Goal: Information Seeking & Learning: Learn about a topic

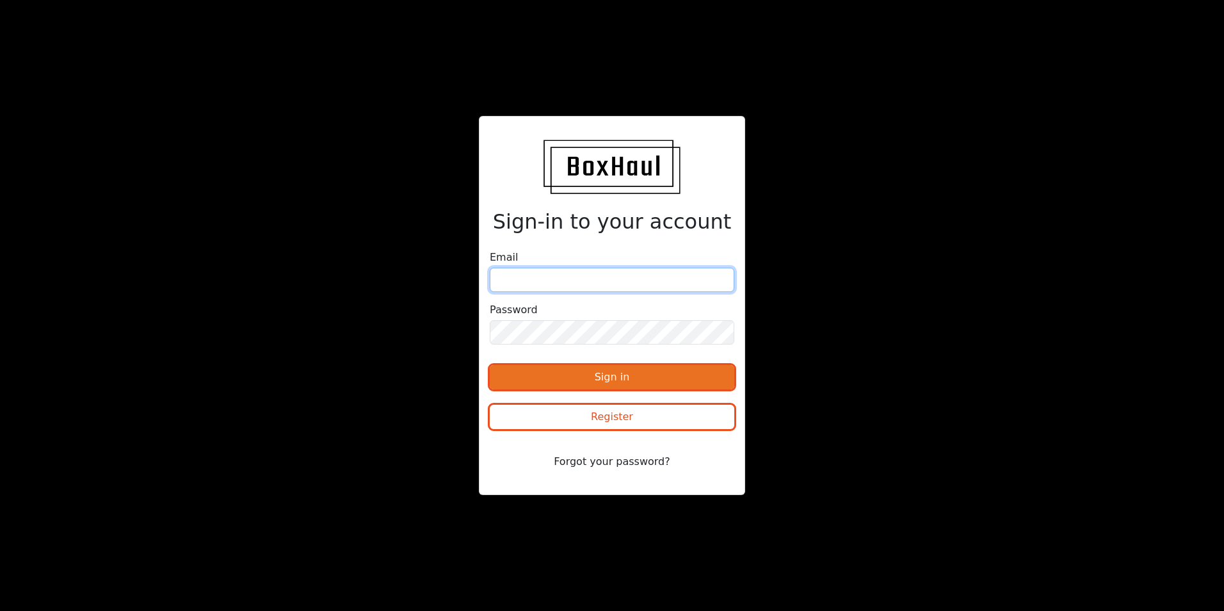
type input "[PERSON_NAME][EMAIL_ADDRESS][DOMAIN_NAME]"
click at [588, 376] on button "Sign in" at bounding box center [612, 377] width 245 height 24
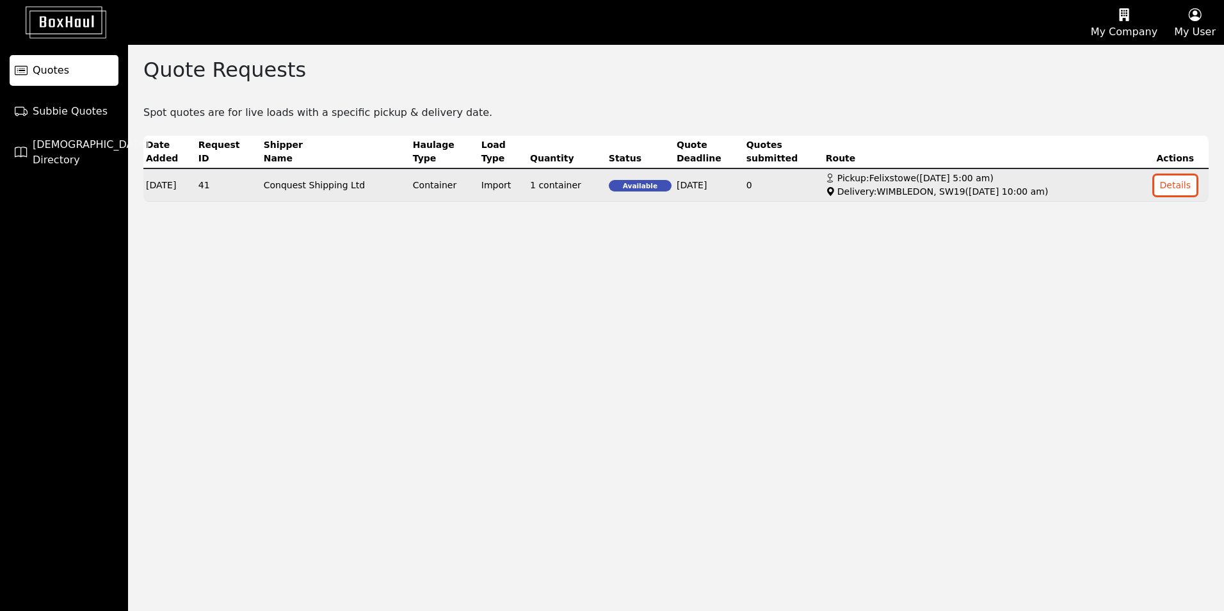
click at [355, 192] on td "Conquest Shipping Ltd" at bounding box center [335, 184] width 149 height 33
click at [347, 194] on td "Conquest Shipping Ltd" at bounding box center [335, 184] width 149 height 33
click at [1159, 182] on button "Details" at bounding box center [1175, 185] width 43 height 20
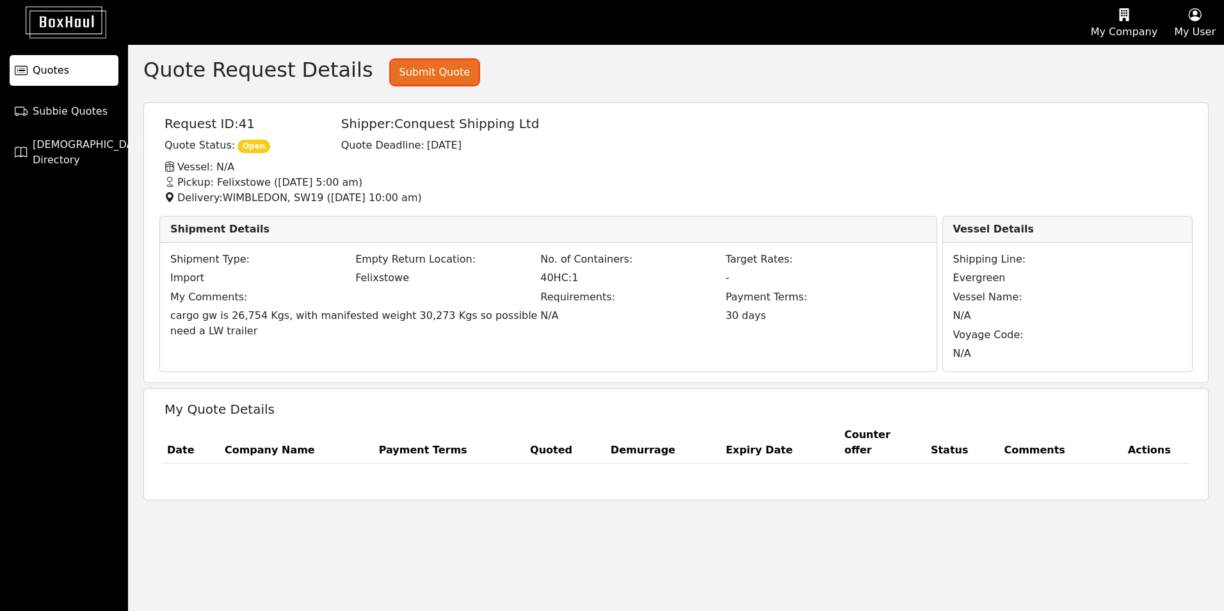
click at [397, 68] on button "Submit Quote" at bounding box center [434, 72] width 87 height 24
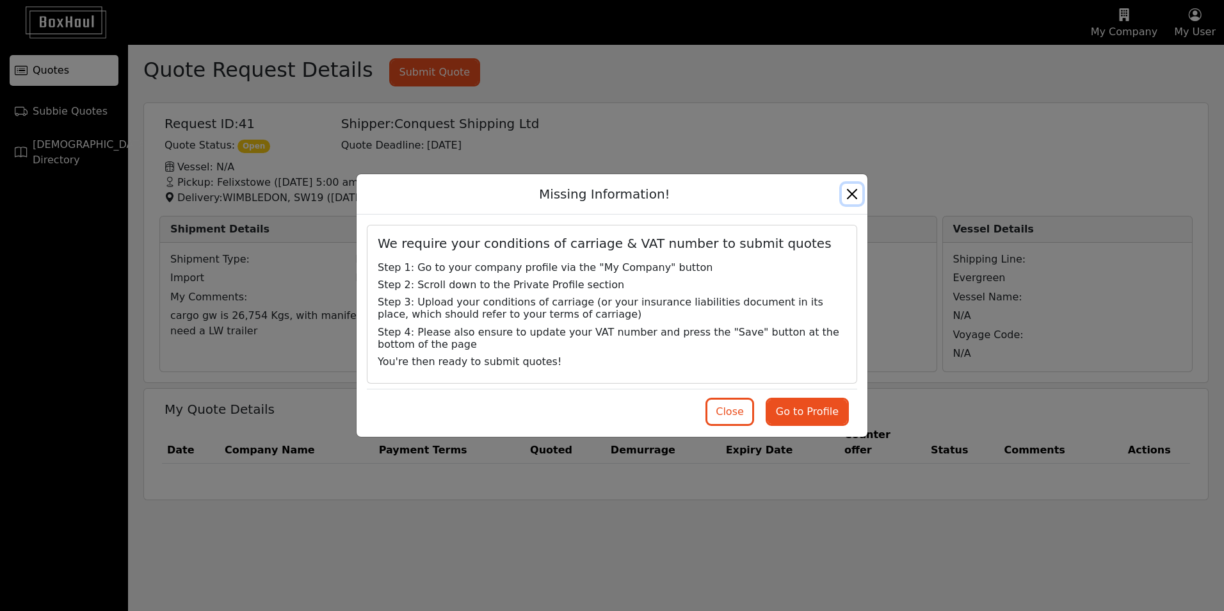
click at [849, 195] on button "Close" at bounding box center [852, 194] width 20 height 20
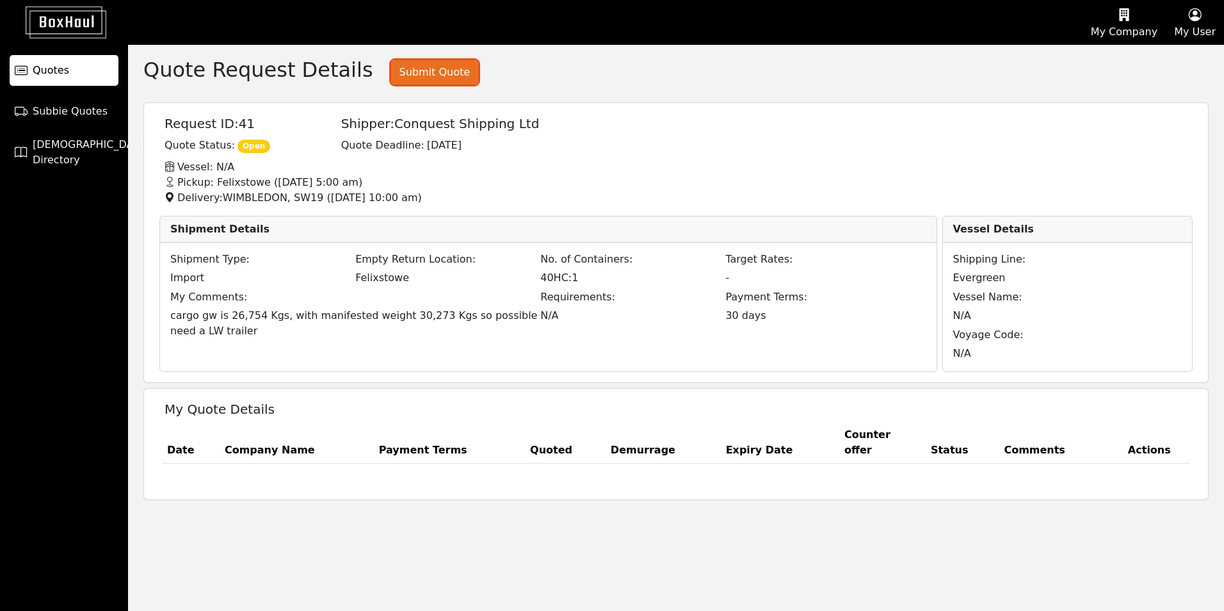
click at [433, 82] on button "Submit Quote" at bounding box center [434, 72] width 87 height 24
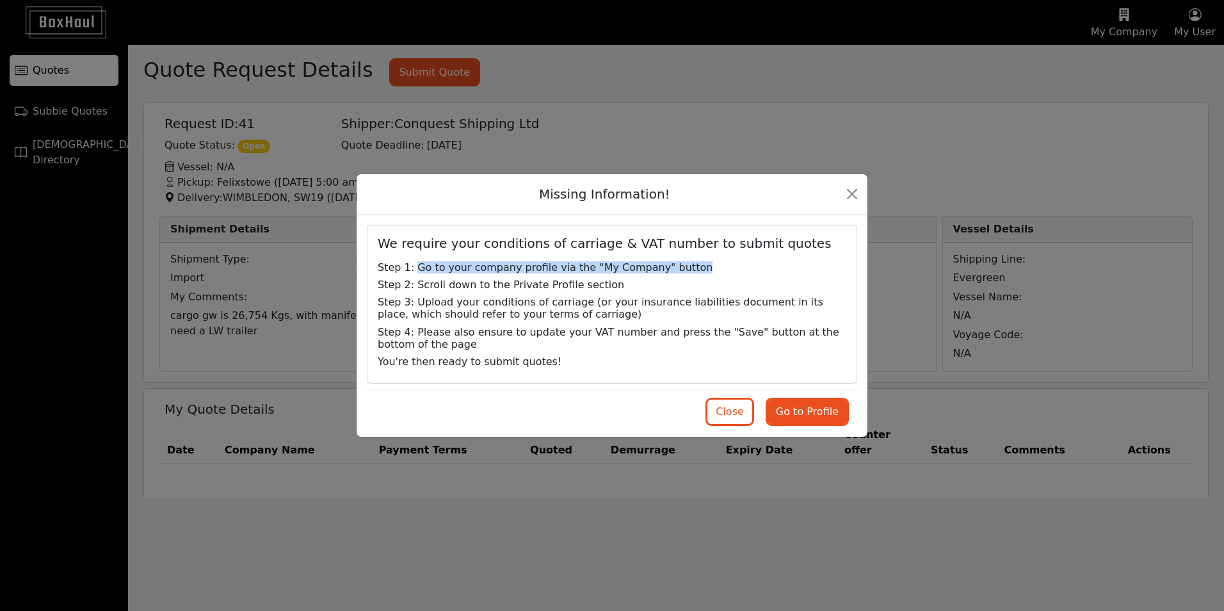
drag, startPoint x: 414, startPoint y: 268, endPoint x: 670, endPoint y: 261, distance: 256.8
click at [670, 261] on span "Go to your company profile via the "My Company" button" at bounding box center [564, 267] width 295 height 12
drag, startPoint x: 670, startPoint y: 261, endPoint x: 677, endPoint y: 269, distance: 10.0
click at [677, 269] on h6 "Step 1: Go to your company profile via the "My Company" button" at bounding box center [612, 267] width 484 height 12
drag, startPoint x: 592, startPoint y: 283, endPoint x: 412, endPoint y: 287, distance: 179.9
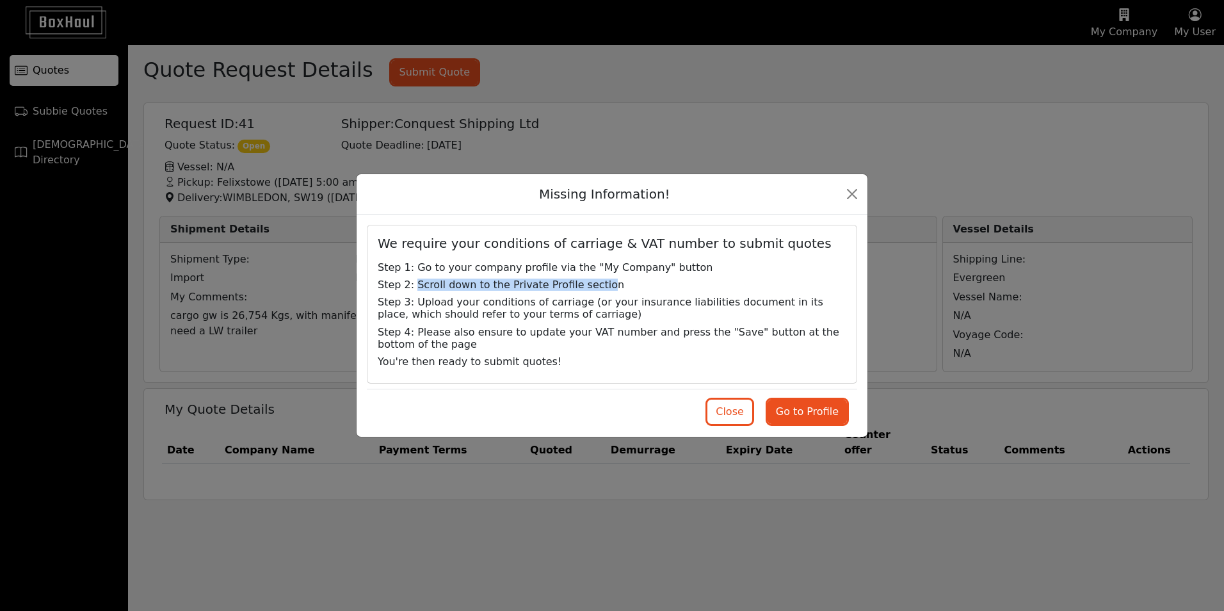
click at [417, 287] on span "Scroll down to the Private Profile section" at bounding box center [520, 284] width 207 height 12
drag, startPoint x: 412, startPoint y: 287, endPoint x: 464, endPoint y: 329, distance: 67.0
click at [464, 329] on span "Please also ensure to update your VAT number and press the "Save" button at the…" at bounding box center [609, 338] width 462 height 24
click at [737, 419] on button "Close" at bounding box center [729, 411] width 45 height 24
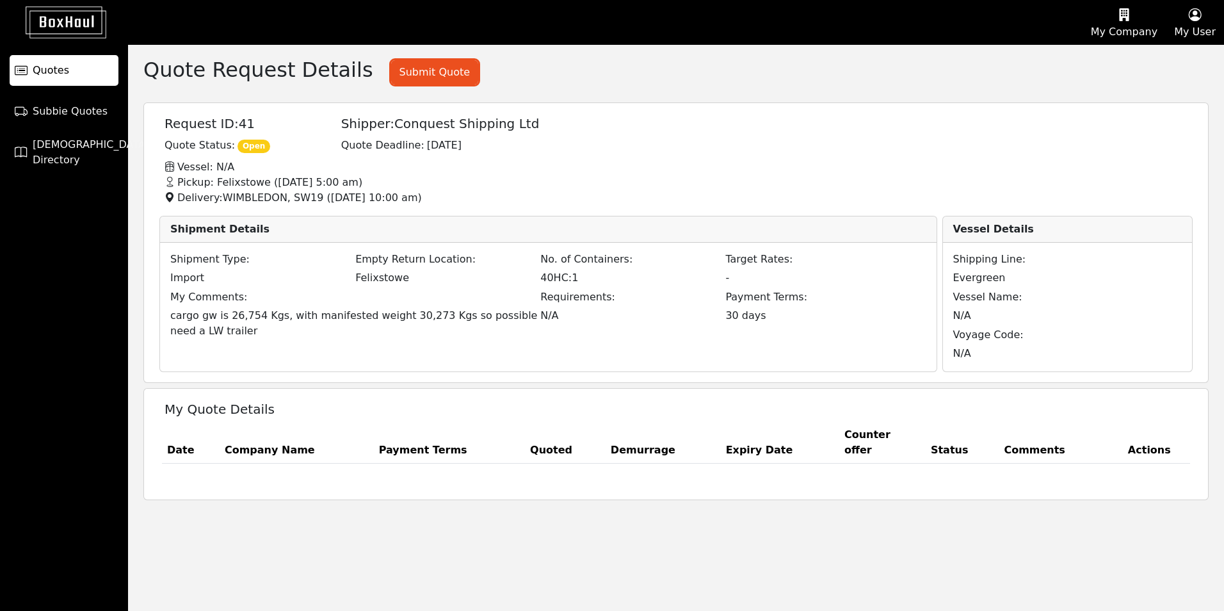
click at [61, 72] on span "Quotes" at bounding box center [51, 70] width 36 height 15
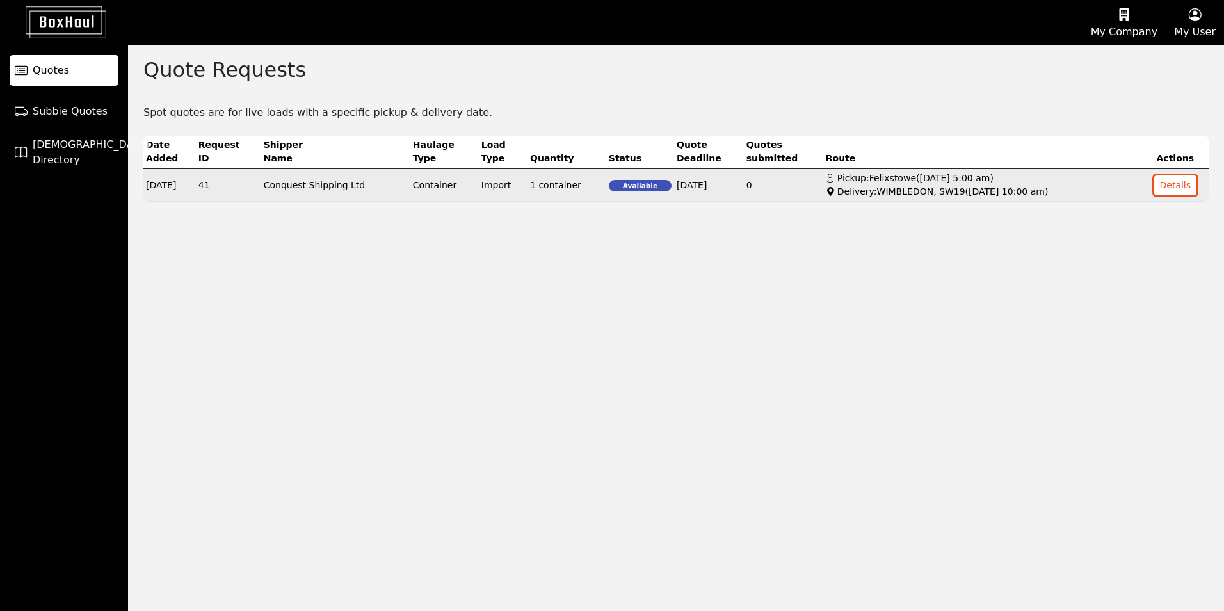
click at [365, 192] on td "Conquest Shipping Ltd" at bounding box center [335, 184] width 149 height 33
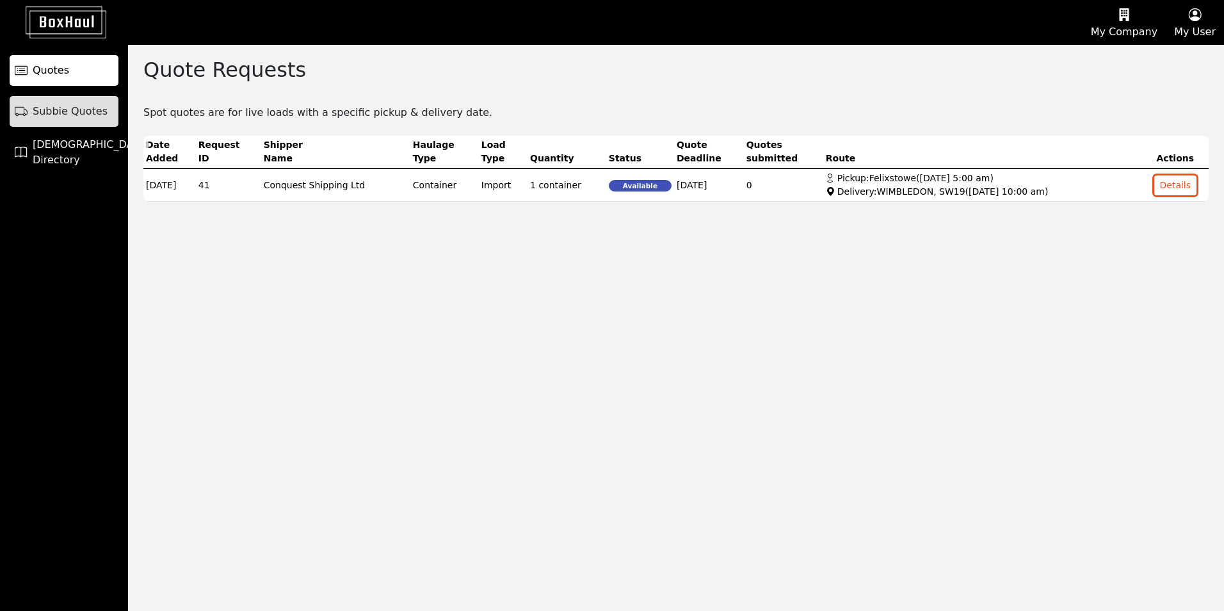
click at [52, 117] on span "Subbie Quotes" at bounding box center [70, 111] width 75 height 15
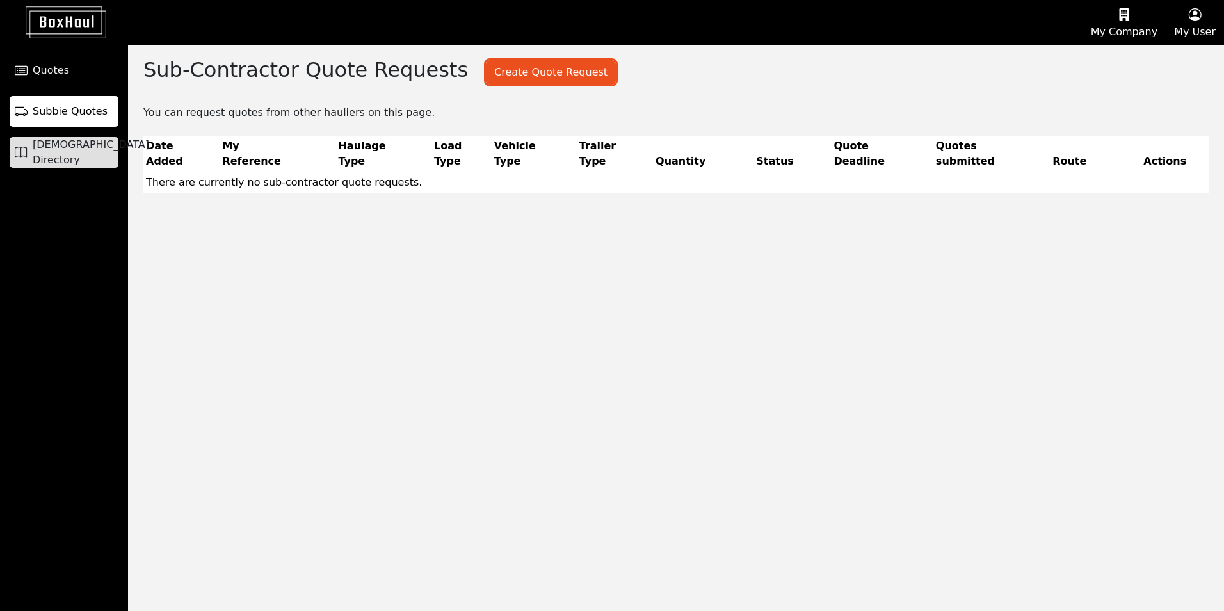
click at [54, 157] on span "[DEMOGRAPHIC_DATA] Directory" at bounding box center [91, 152] width 117 height 31
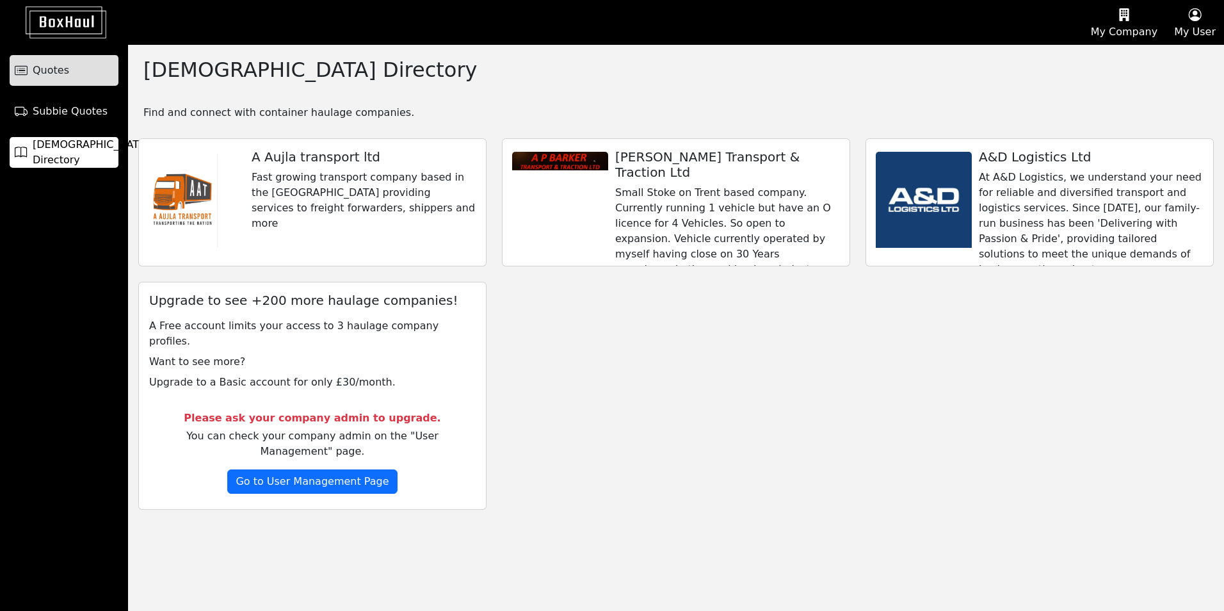
click at [49, 83] on link "Quotes" at bounding box center [64, 70] width 109 height 31
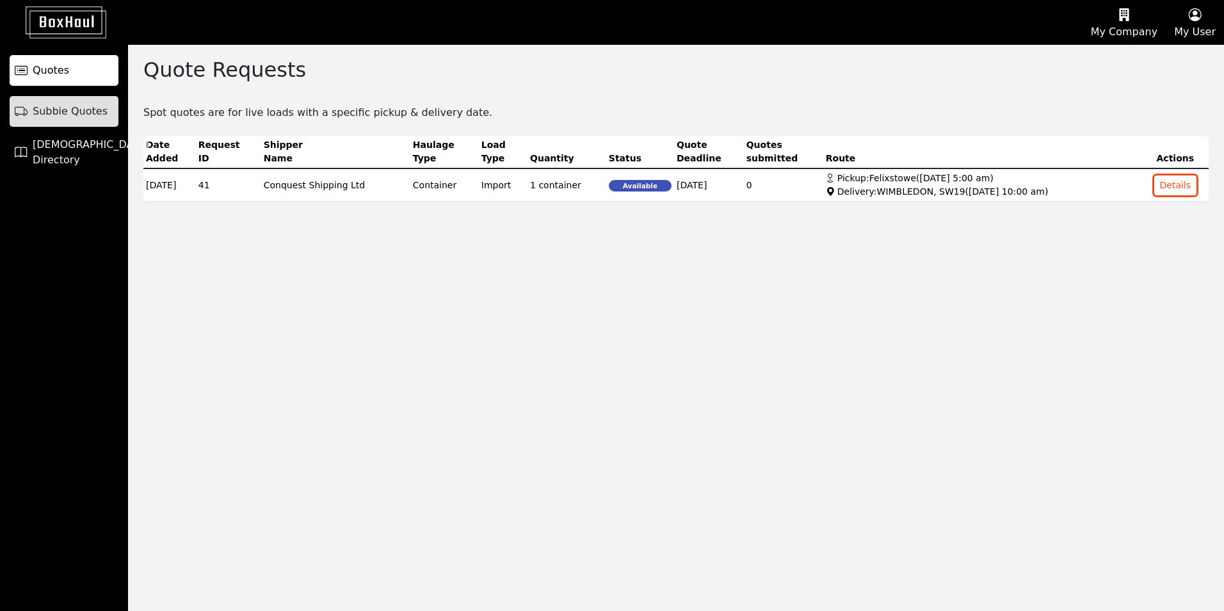
click at [51, 118] on span "Subbie Quotes" at bounding box center [70, 111] width 75 height 15
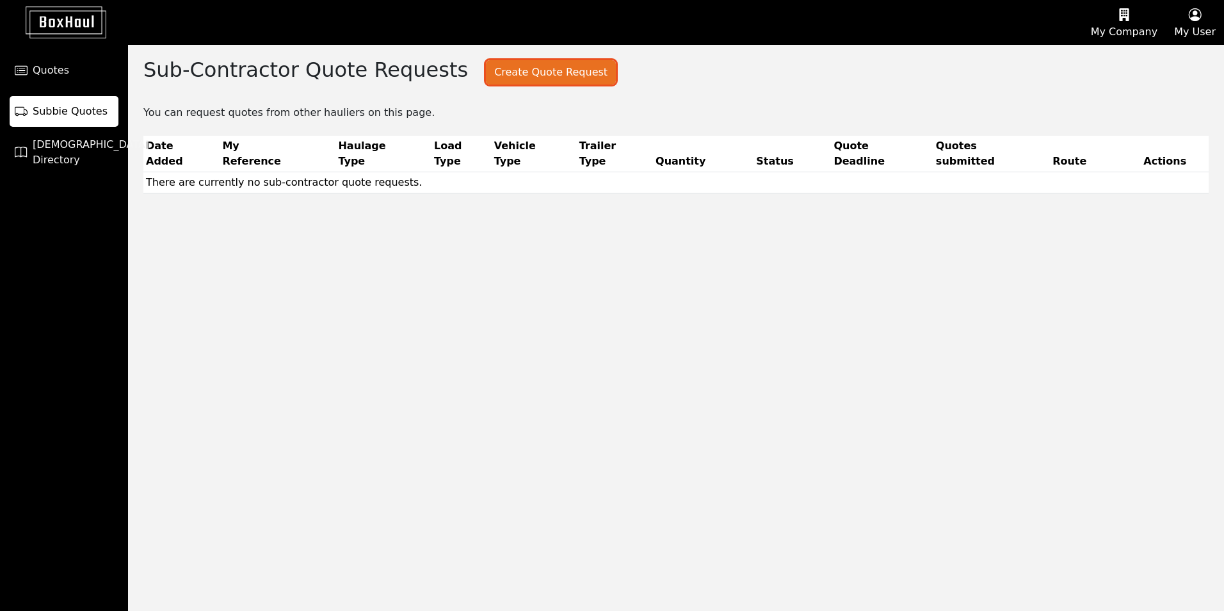
click at [529, 82] on button "Create Quote Request" at bounding box center [551, 72] width 130 height 24
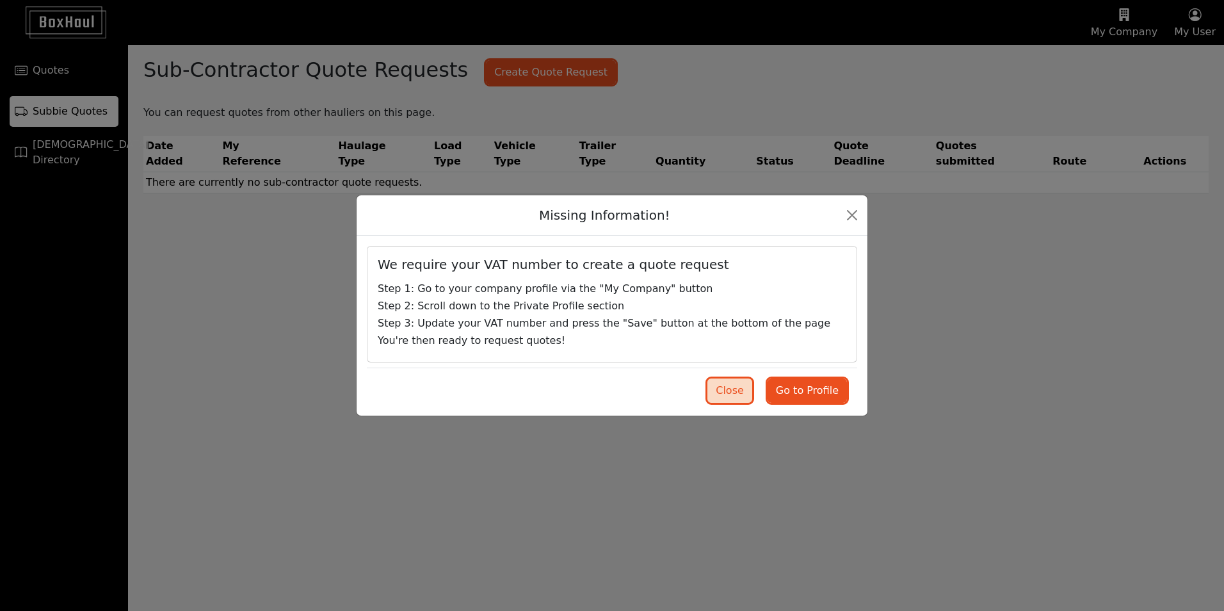
click at [735, 401] on button "Close" at bounding box center [729, 390] width 45 height 24
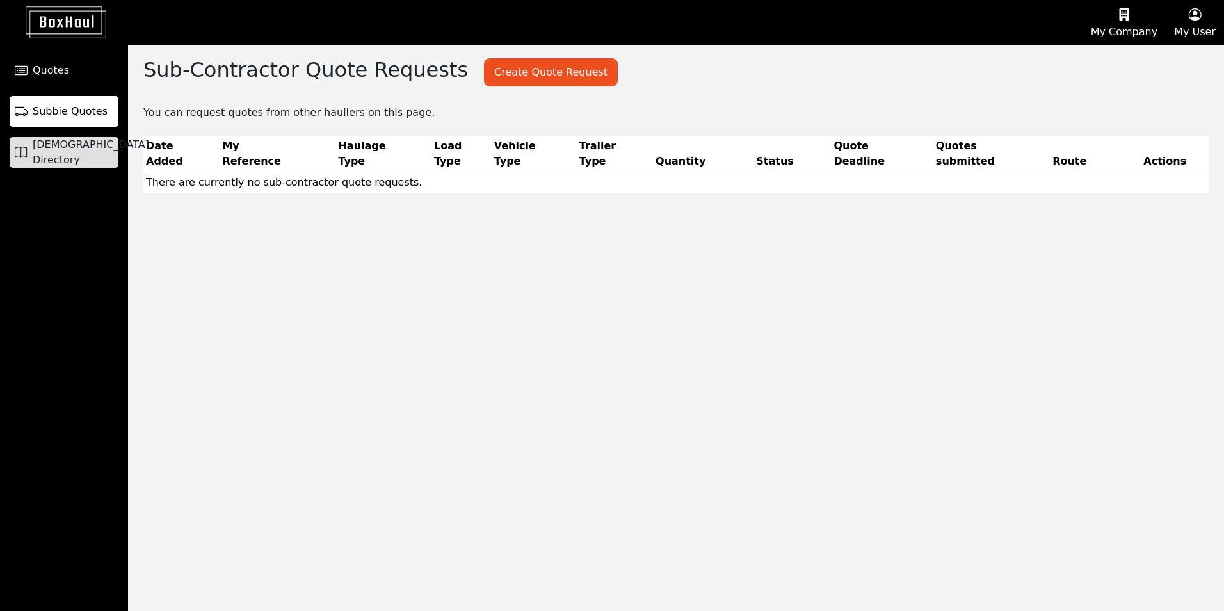
click at [80, 161] on link "[DEMOGRAPHIC_DATA] Directory" at bounding box center [64, 152] width 109 height 31
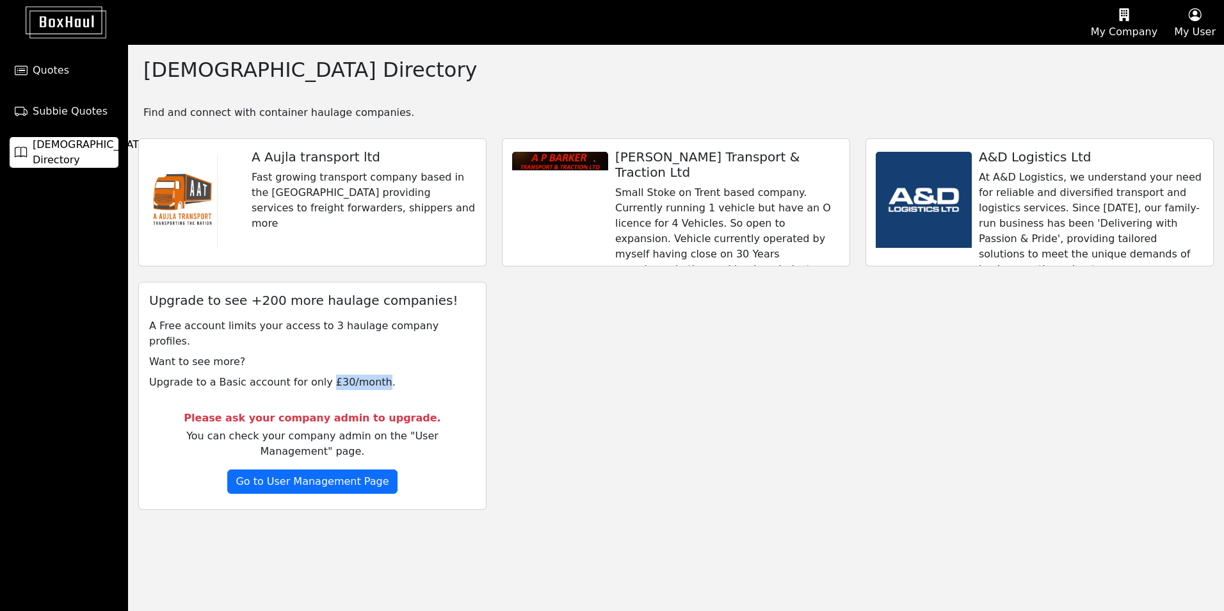
drag, startPoint x: 314, startPoint y: 365, endPoint x: 364, endPoint y: 371, distance: 50.3
click at [364, 375] on p "Upgrade to a Basic account for only £30/month." at bounding box center [312, 382] width 326 height 15
drag, startPoint x: 364, startPoint y: 371, endPoint x: 323, endPoint y: 372, distance: 41.0
click at [323, 375] on p "Upgrade to a Basic account for only £30/month." at bounding box center [312, 382] width 326 height 15
drag, startPoint x: 312, startPoint y: 371, endPoint x: 363, endPoint y: 369, distance: 50.6
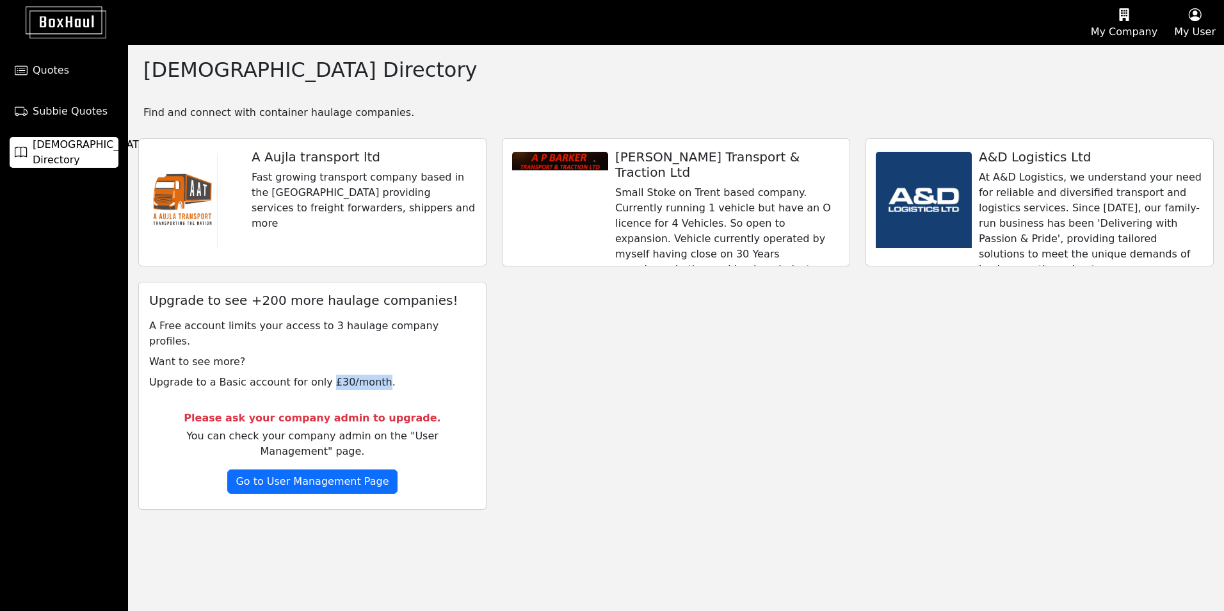
click at [363, 375] on p "Upgrade to a Basic account for only £30/month." at bounding box center [312, 382] width 326 height 15
drag, startPoint x: 363, startPoint y: 369, endPoint x: 325, endPoint y: 210, distance: 164.0
click at [325, 210] on p "Fast growing transport company based in the [GEOGRAPHIC_DATA] providing service…" at bounding box center [364, 200] width 224 height 61
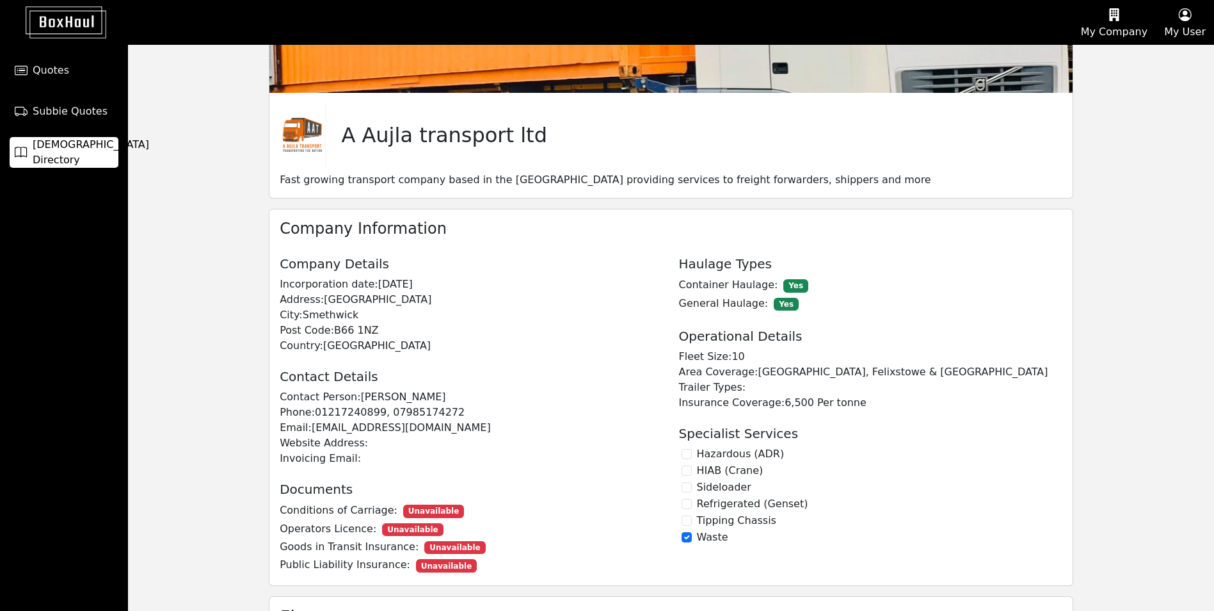
scroll to position [177, 0]
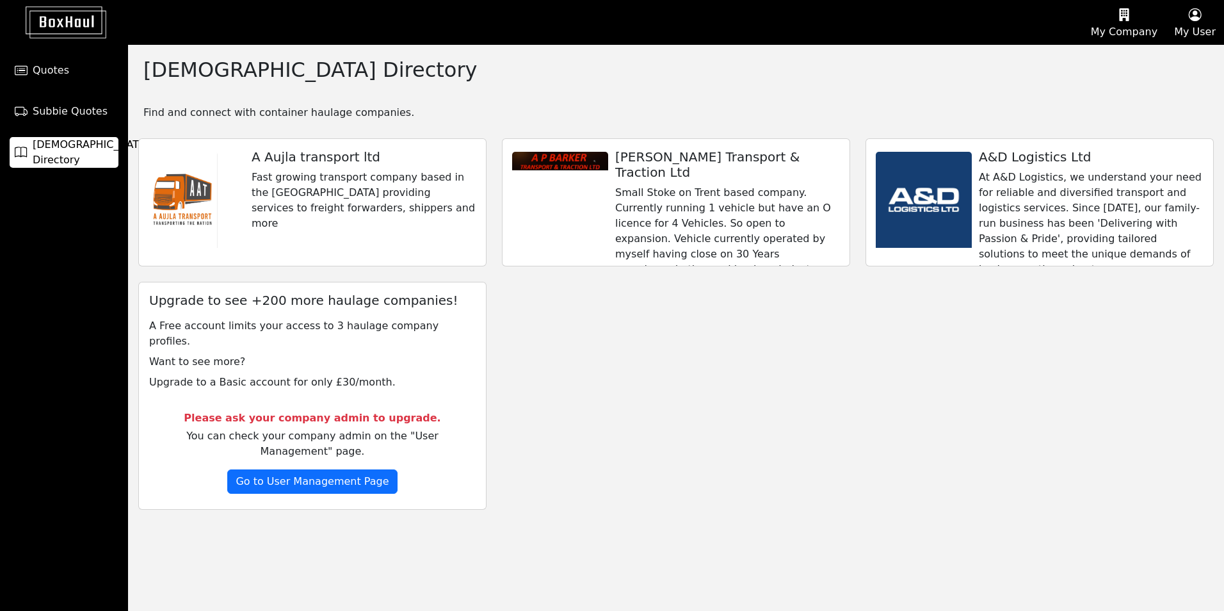
click at [706, 226] on p "Small Stoke on Trent based company. Currently running 1 vehicle but have an O l…" at bounding box center [727, 285] width 224 height 200
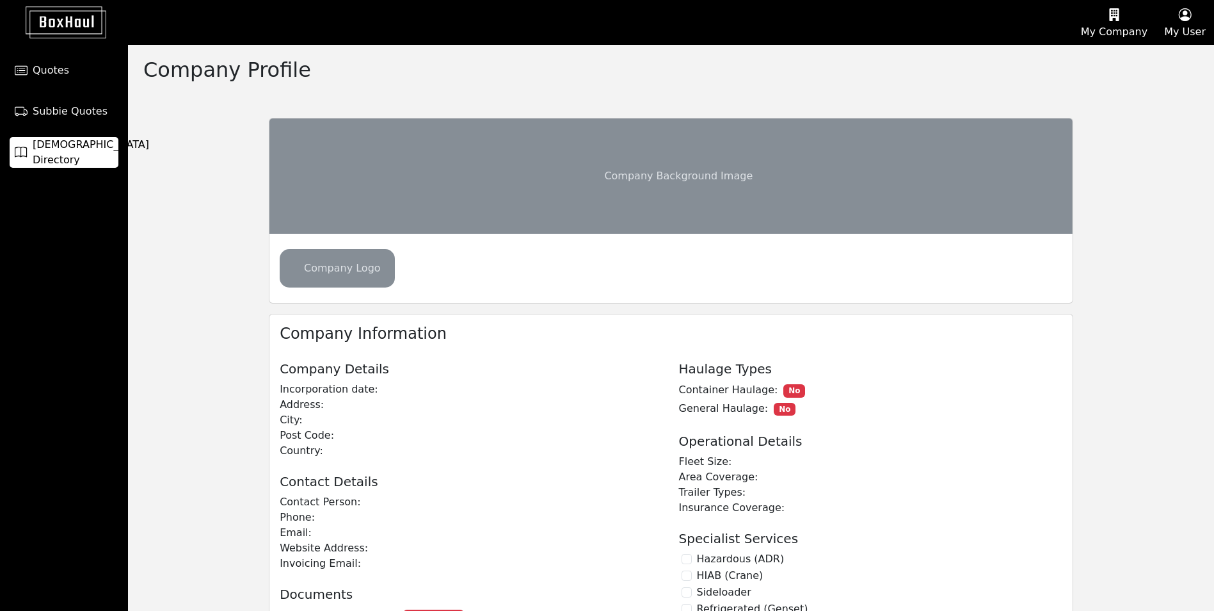
checkbox input "true"
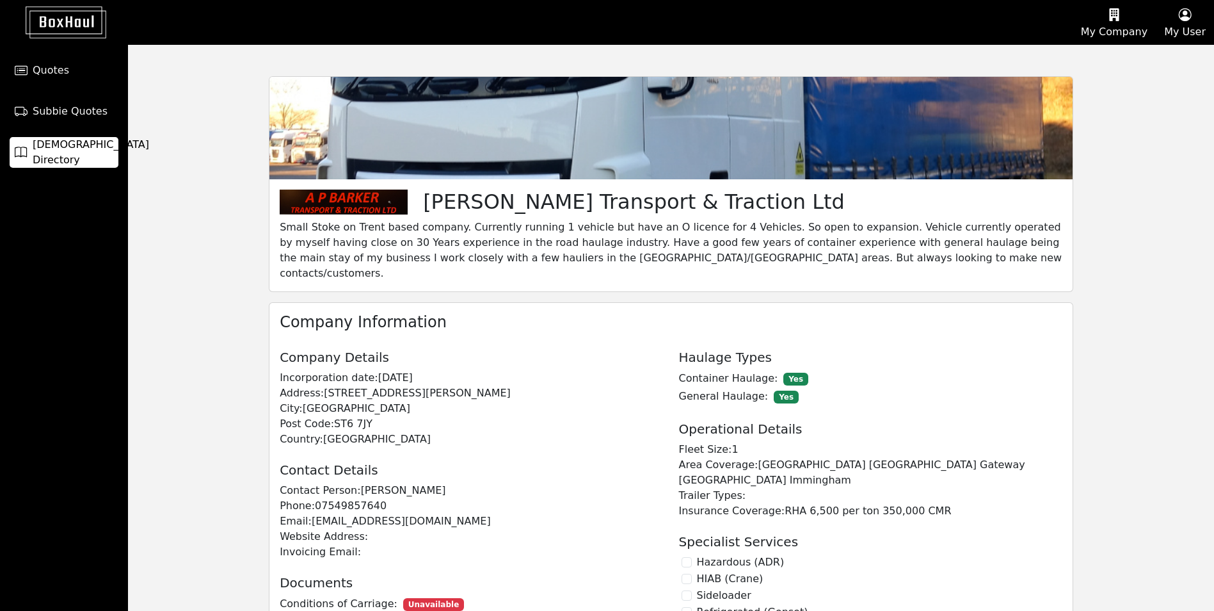
scroll to position [64, 0]
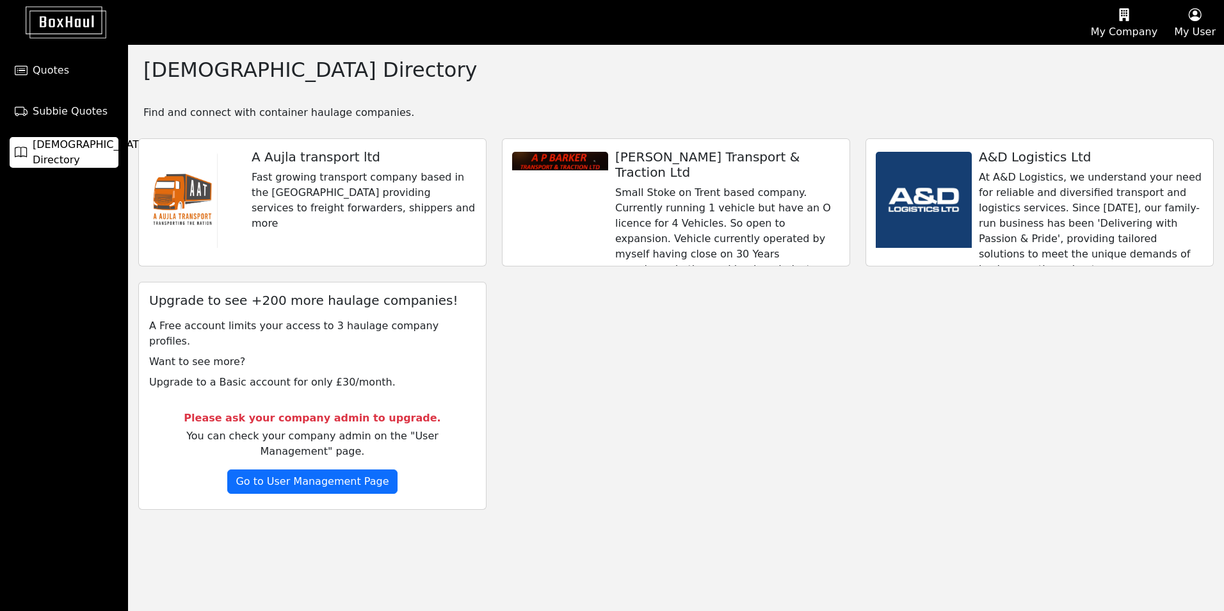
click at [270, 158] on h5 "A Aujla transport ltd" at bounding box center [364, 156] width 224 height 15
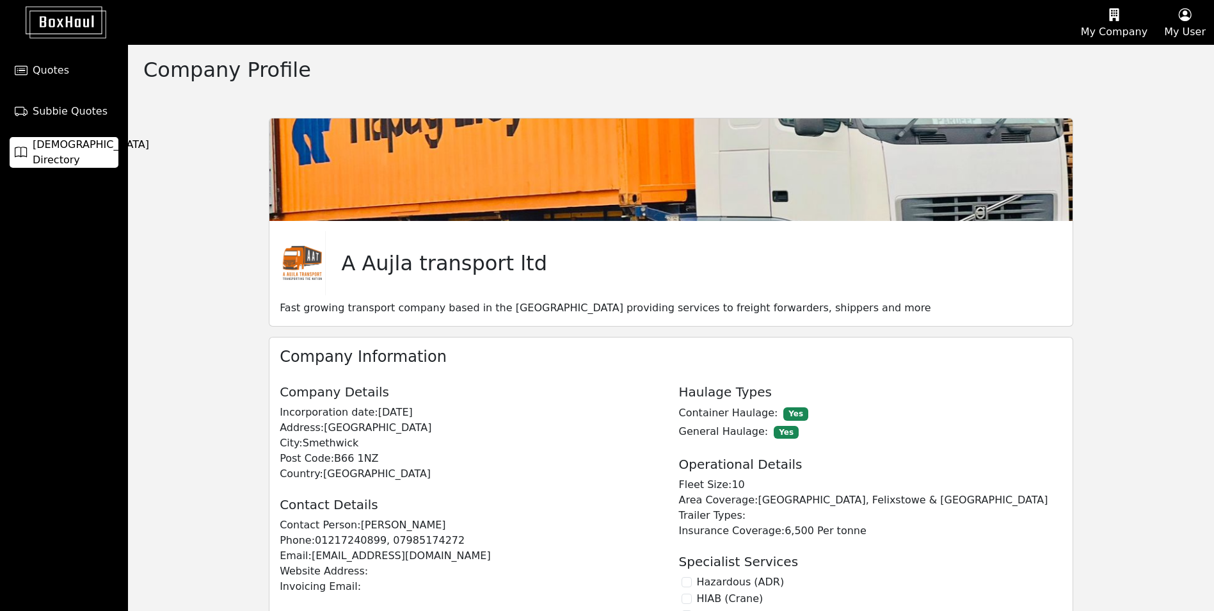
scroll to position [64, 0]
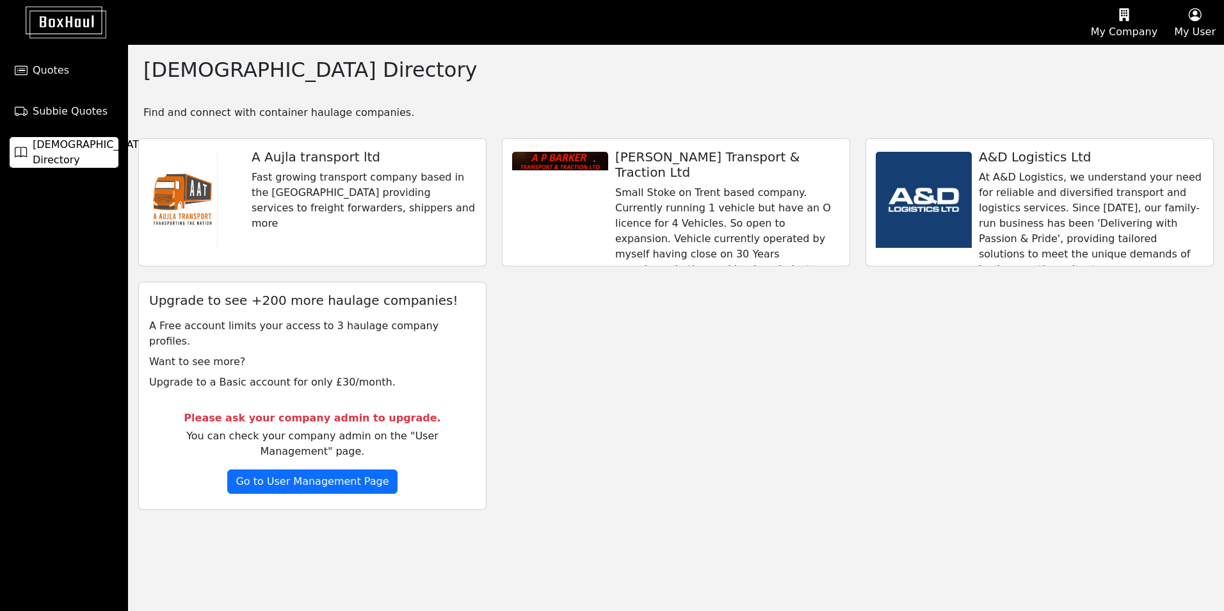
click at [1054, 199] on p "At A&D Logistics, we understand your need for reliable and diversified transpor…" at bounding box center [1091, 339] width 224 height 338
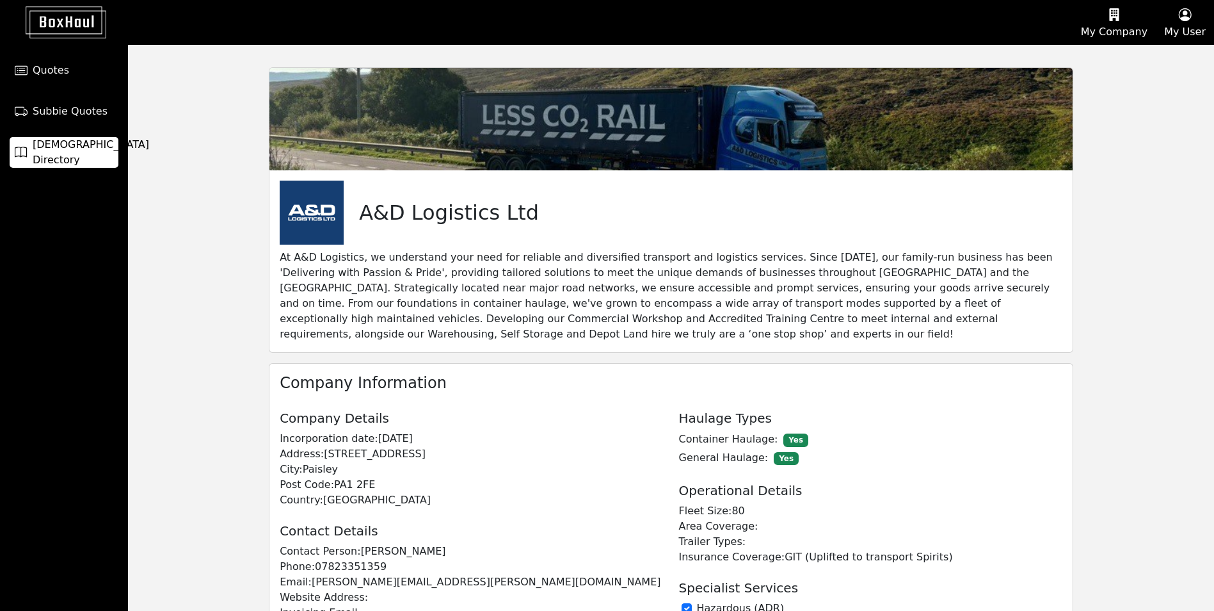
scroll to position [128, 0]
